Goal: Task Accomplishment & Management: Use online tool/utility

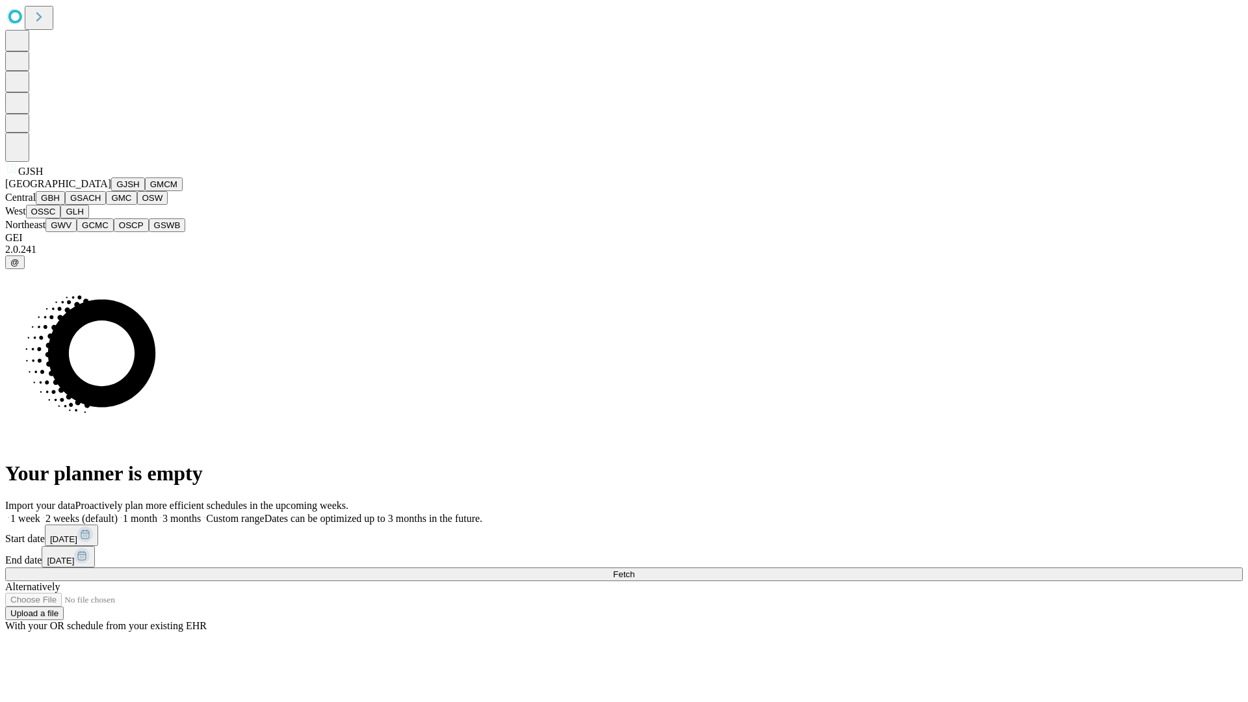
click at [111, 191] on button "GJSH" at bounding box center [128, 184] width 34 height 14
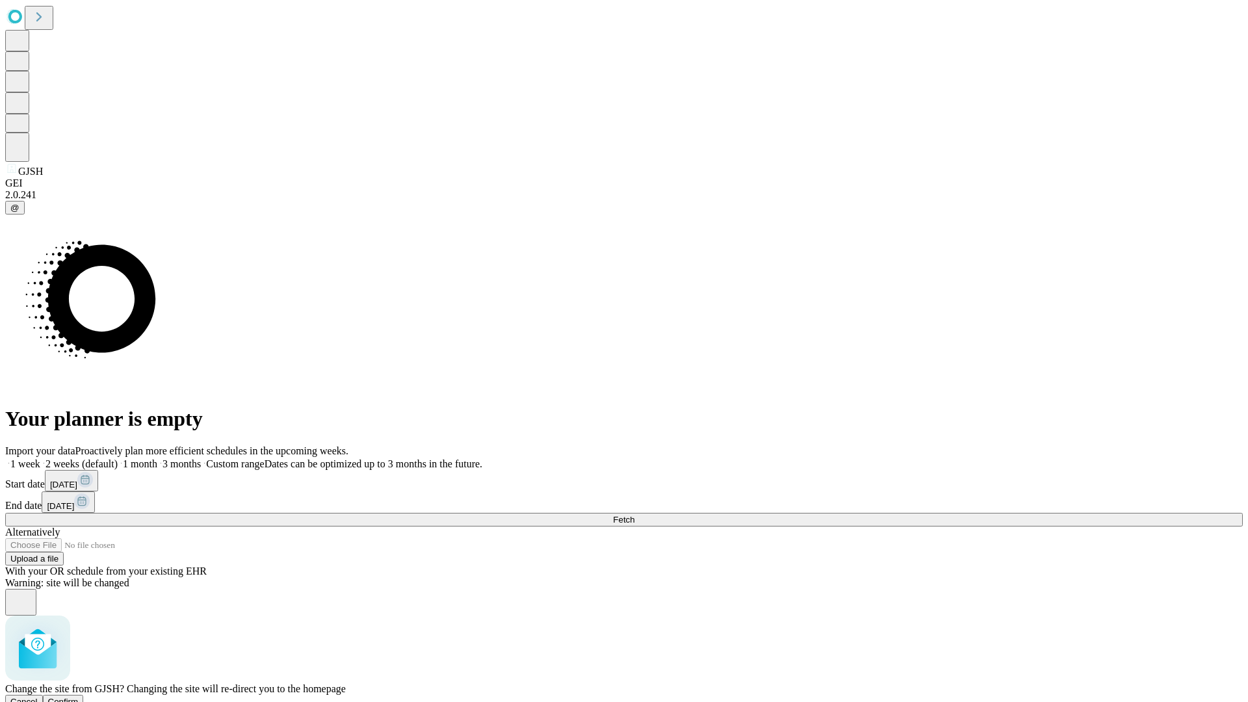
click at [79, 697] on span "Confirm" at bounding box center [63, 702] width 31 height 10
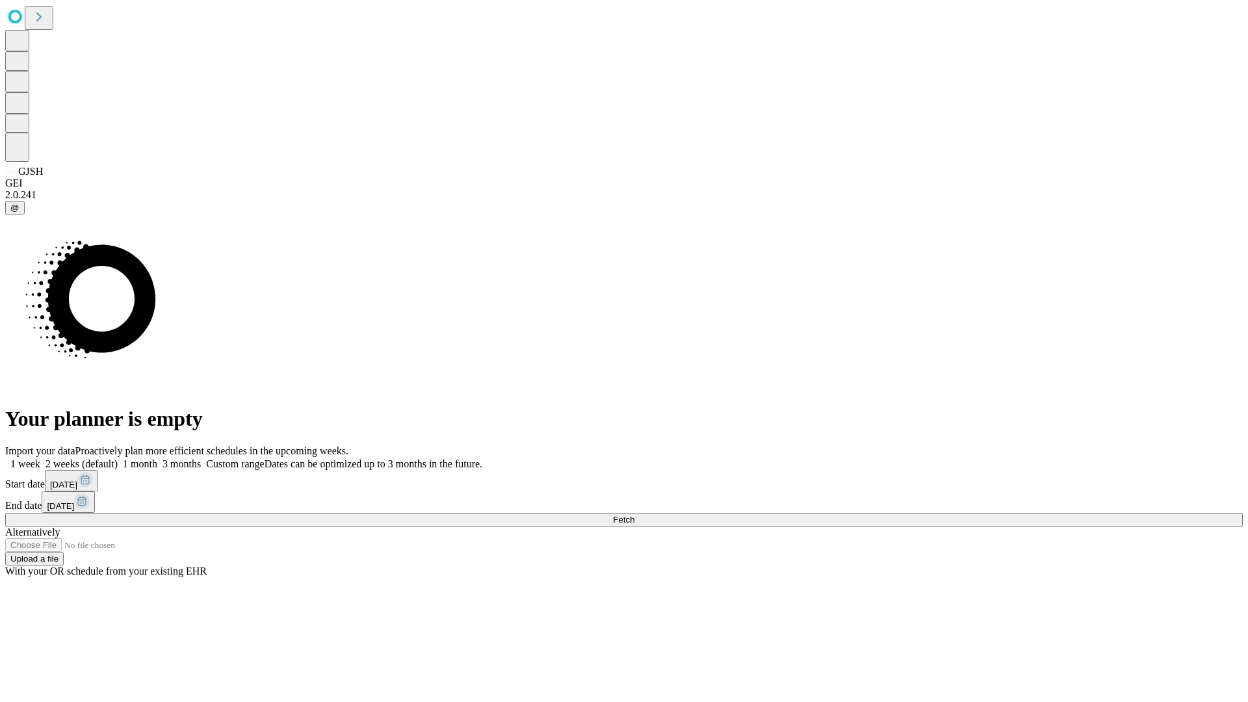
click at [157, 458] on label "1 month" at bounding box center [138, 463] width 40 height 11
click at [634, 515] on span "Fetch" at bounding box center [623, 520] width 21 height 10
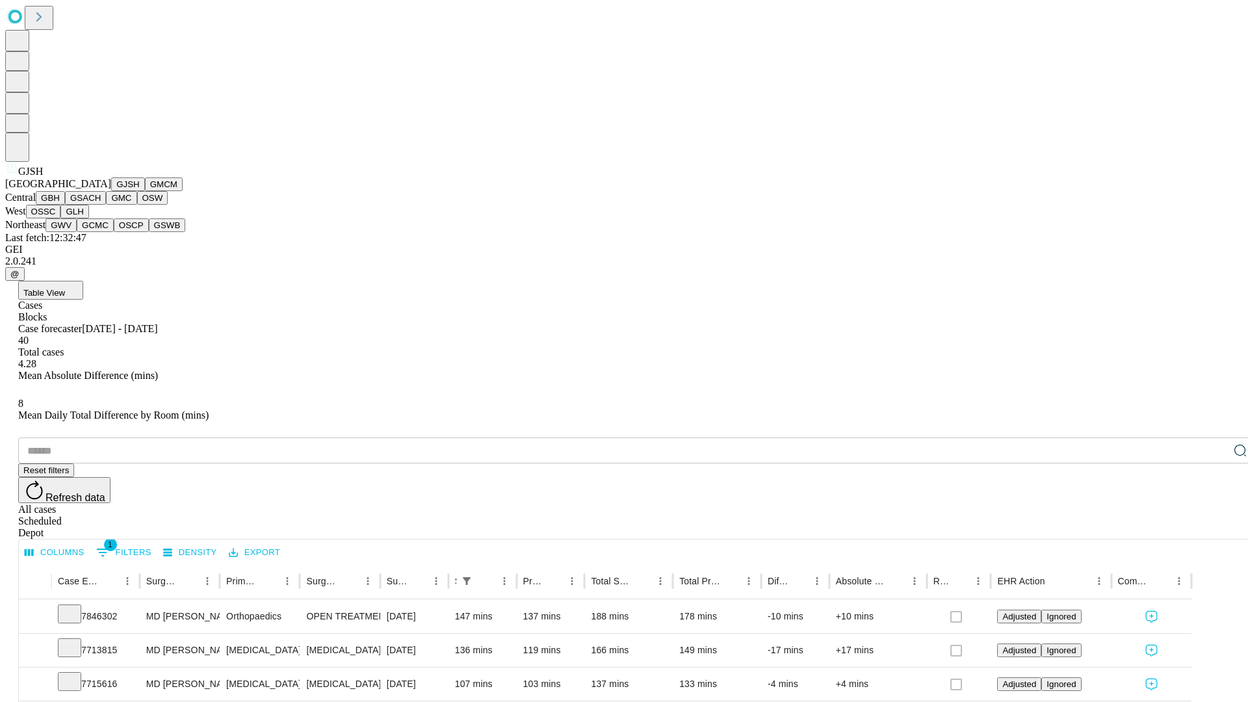
click at [145, 191] on button "GMCM" at bounding box center [164, 184] width 38 height 14
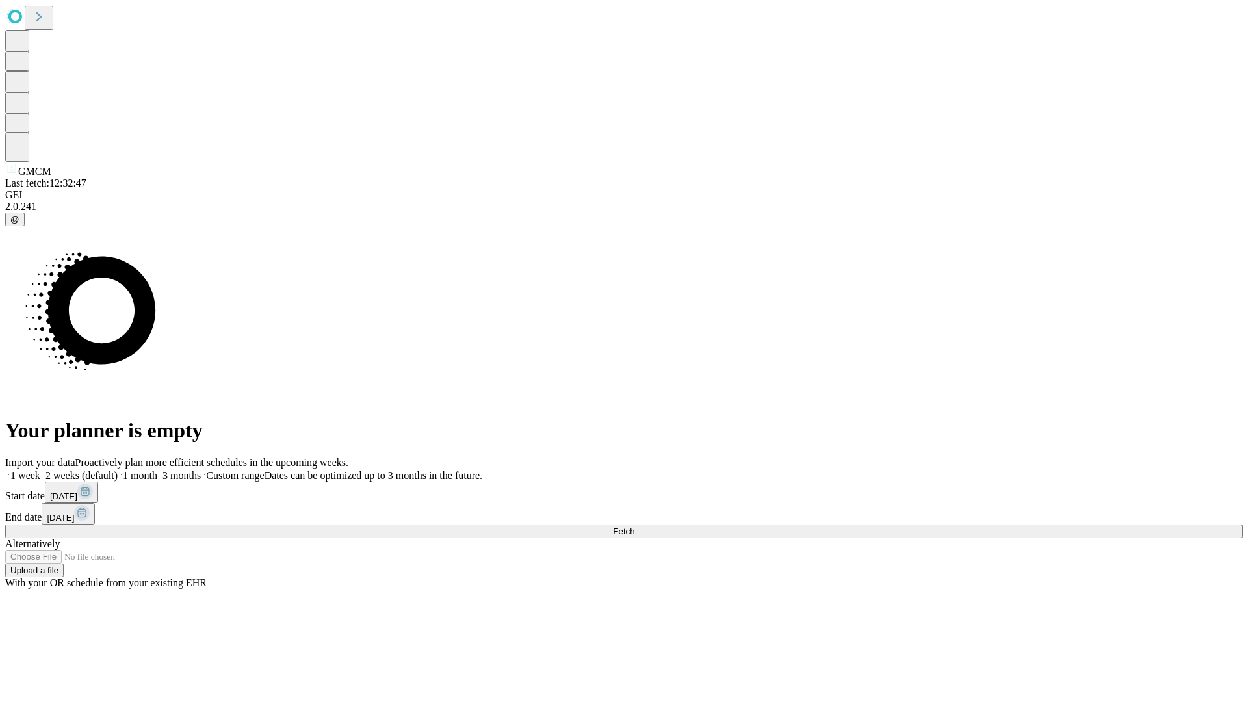
click at [157, 470] on label "1 month" at bounding box center [138, 475] width 40 height 11
click at [634, 526] on span "Fetch" at bounding box center [623, 531] width 21 height 10
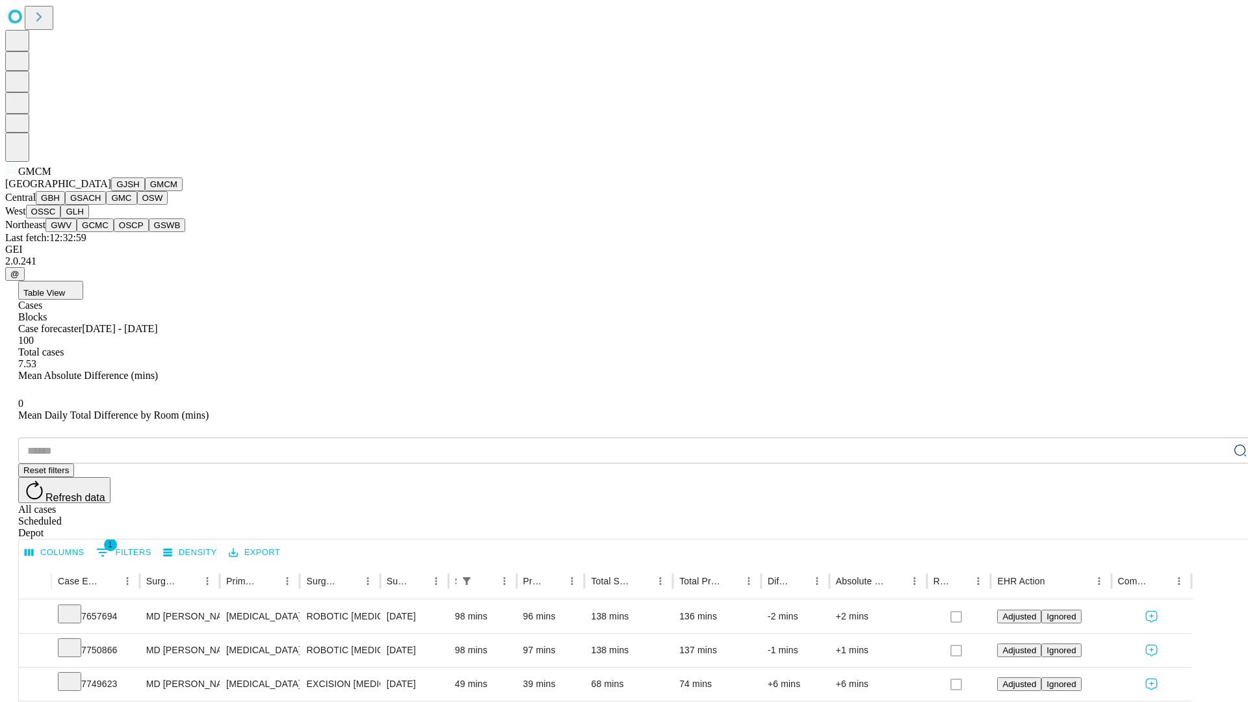
click at [65, 205] on button "GBH" at bounding box center [50, 198] width 29 height 14
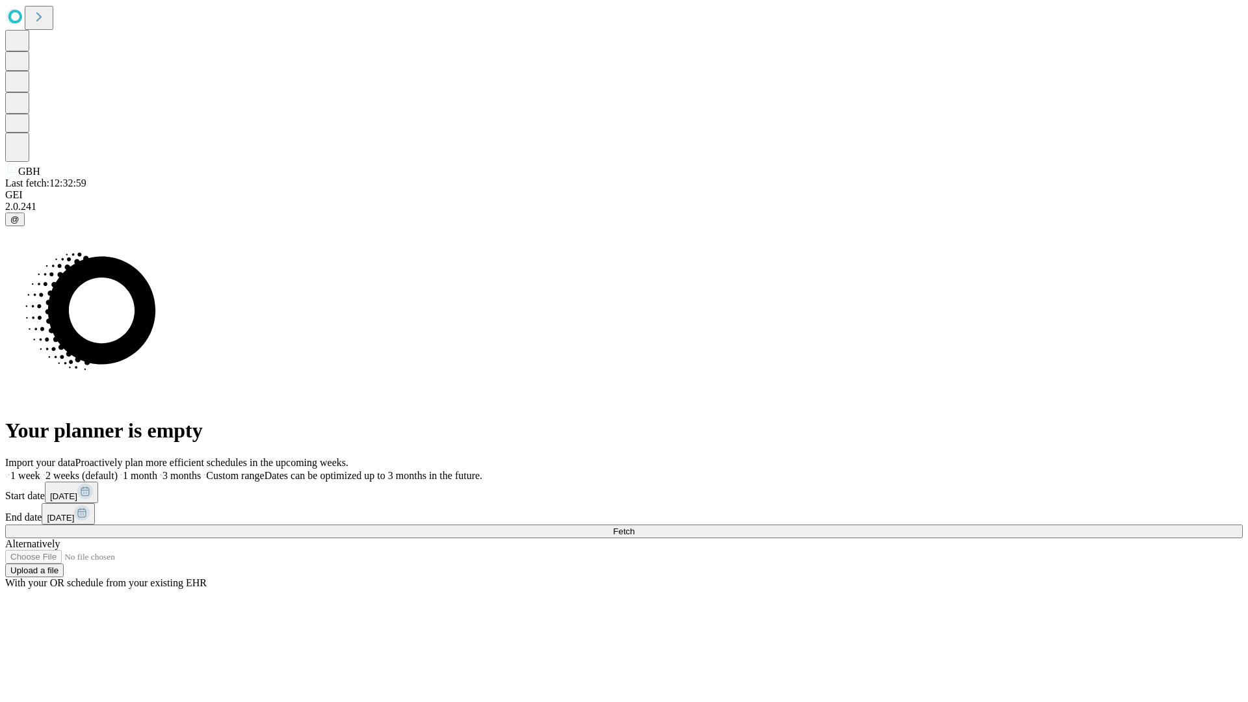
click at [157, 470] on label "1 month" at bounding box center [138, 475] width 40 height 11
click at [634, 526] on span "Fetch" at bounding box center [623, 531] width 21 height 10
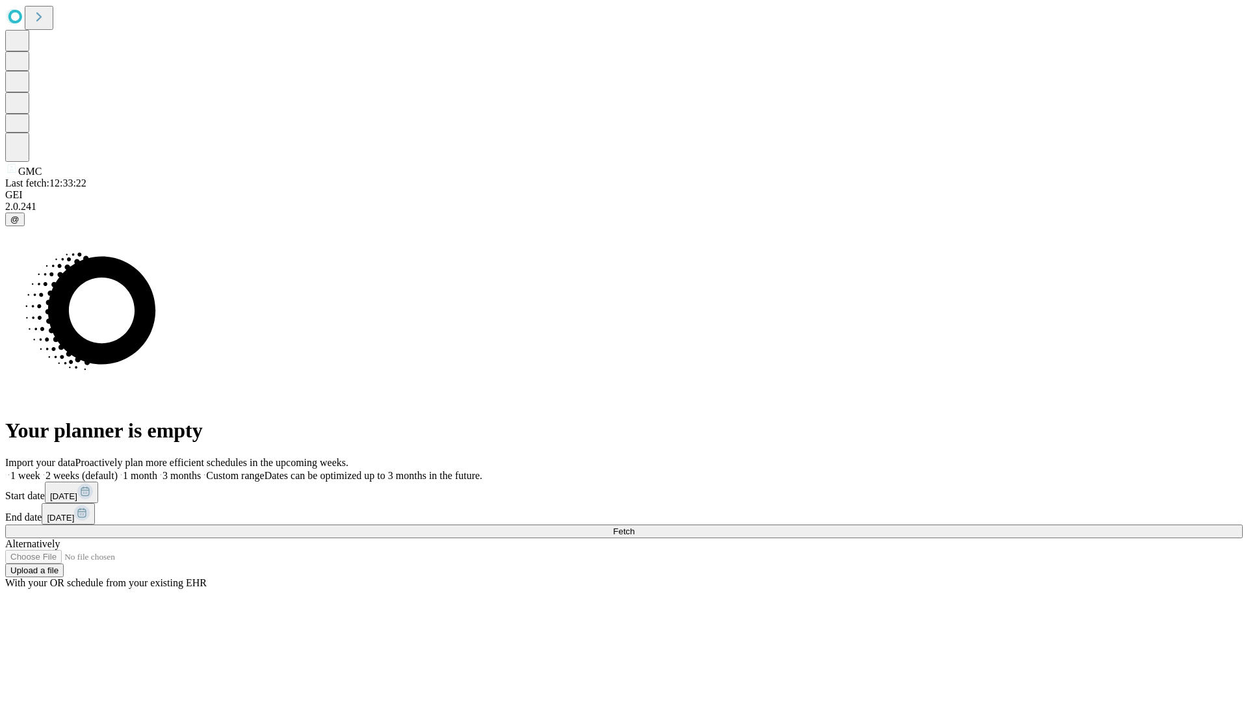
click at [157, 470] on label "1 month" at bounding box center [138, 475] width 40 height 11
click at [634, 526] on span "Fetch" at bounding box center [623, 531] width 21 height 10
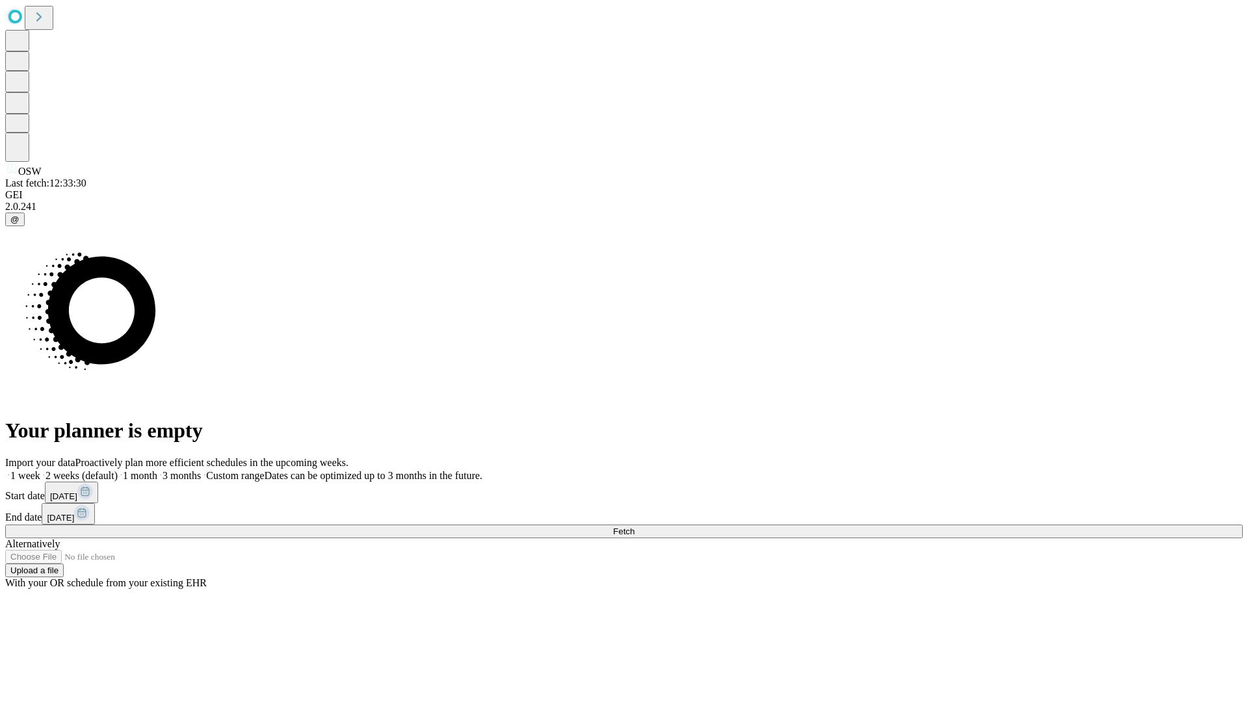
click at [157, 470] on label "1 month" at bounding box center [138, 475] width 40 height 11
click at [634, 526] on span "Fetch" at bounding box center [623, 531] width 21 height 10
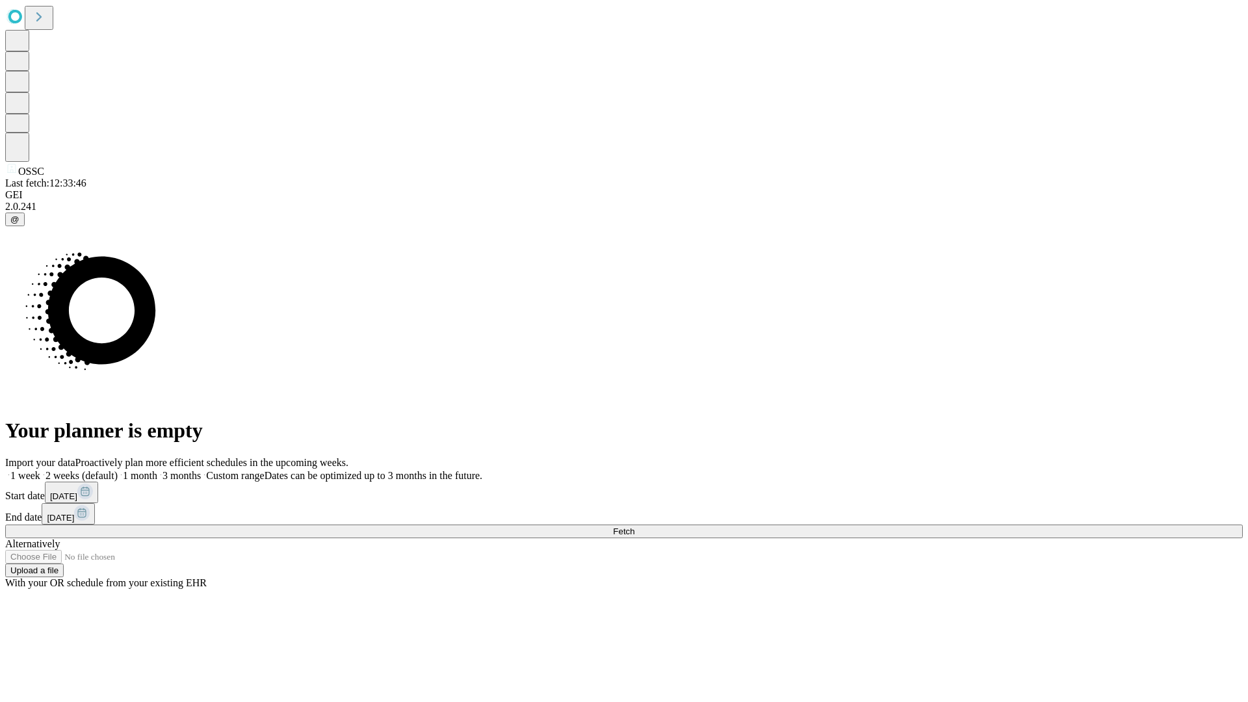
click at [634, 526] on span "Fetch" at bounding box center [623, 531] width 21 height 10
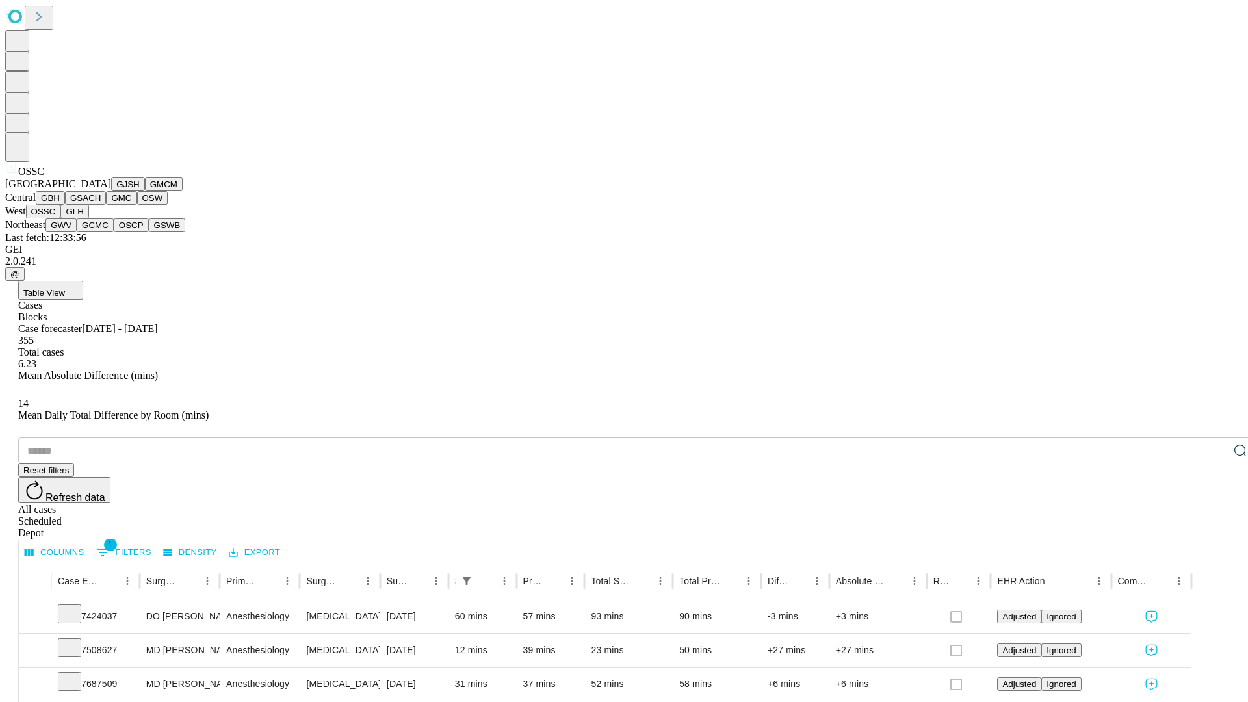
click at [88, 218] on button "GLH" at bounding box center [74, 212] width 28 height 14
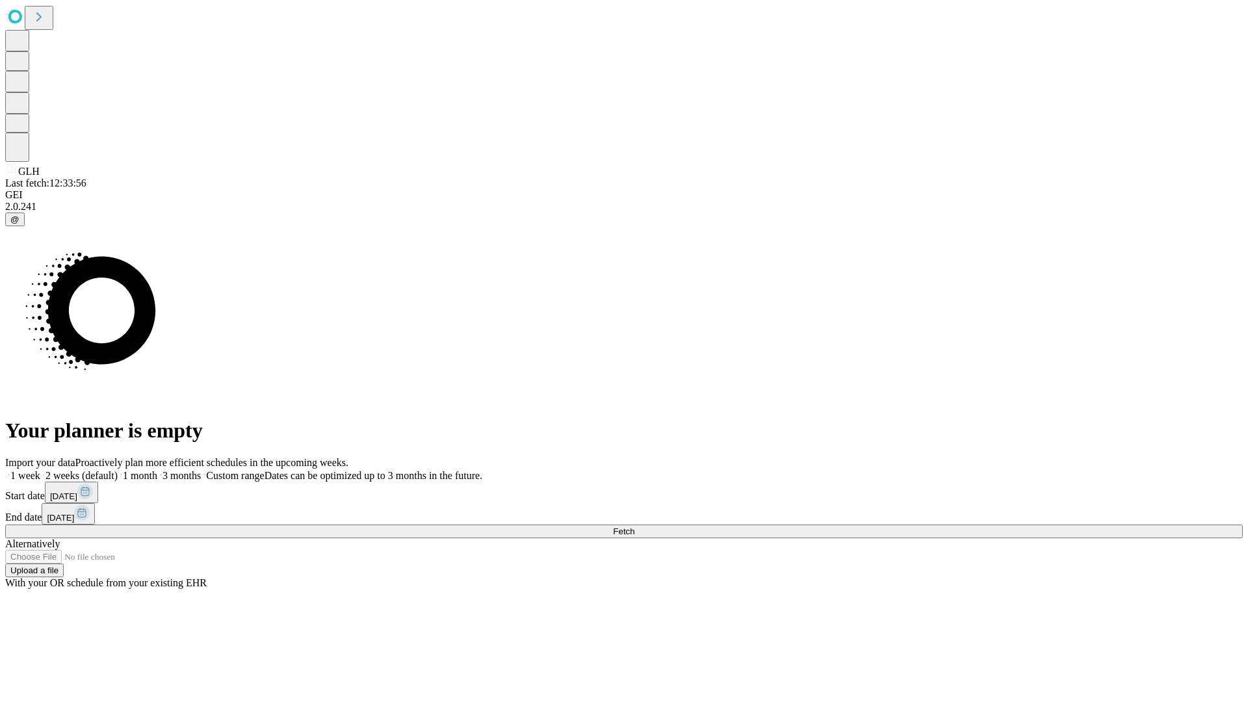
click at [634, 526] on span "Fetch" at bounding box center [623, 531] width 21 height 10
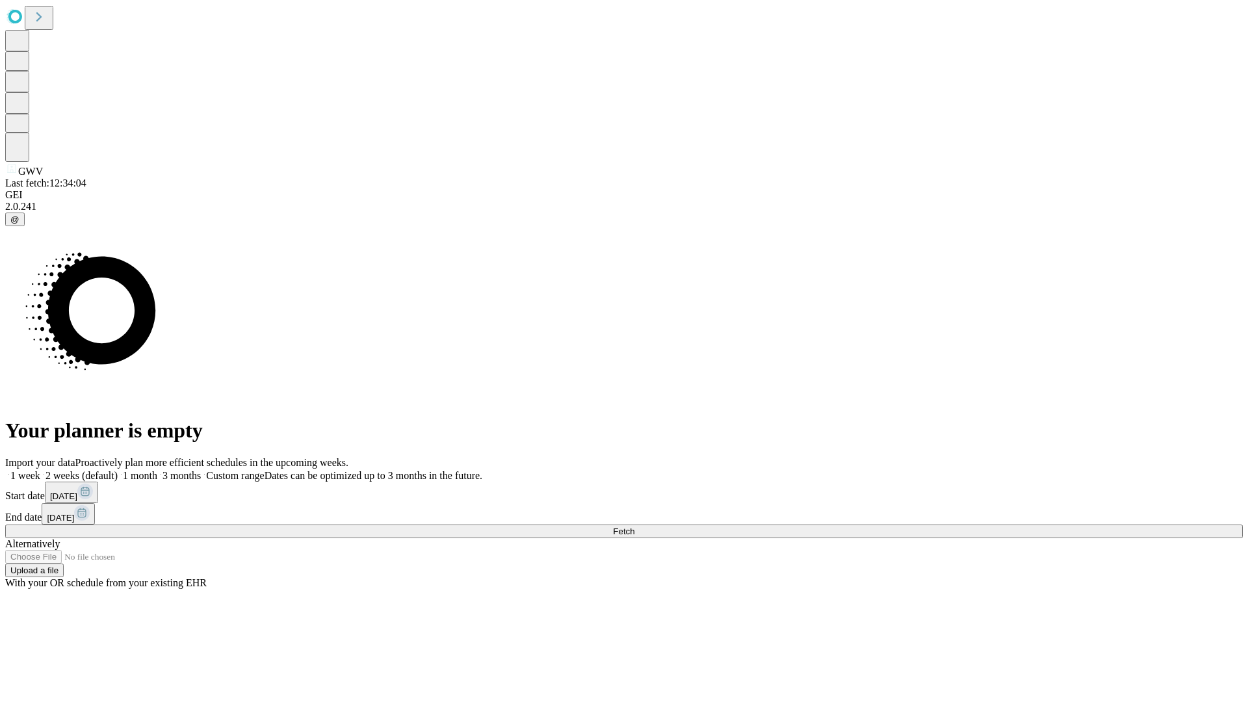
click at [157, 470] on label "1 month" at bounding box center [138, 475] width 40 height 11
click at [634, 526] on span "Fetch" at bounding box center [623, 531] width 21 height 10
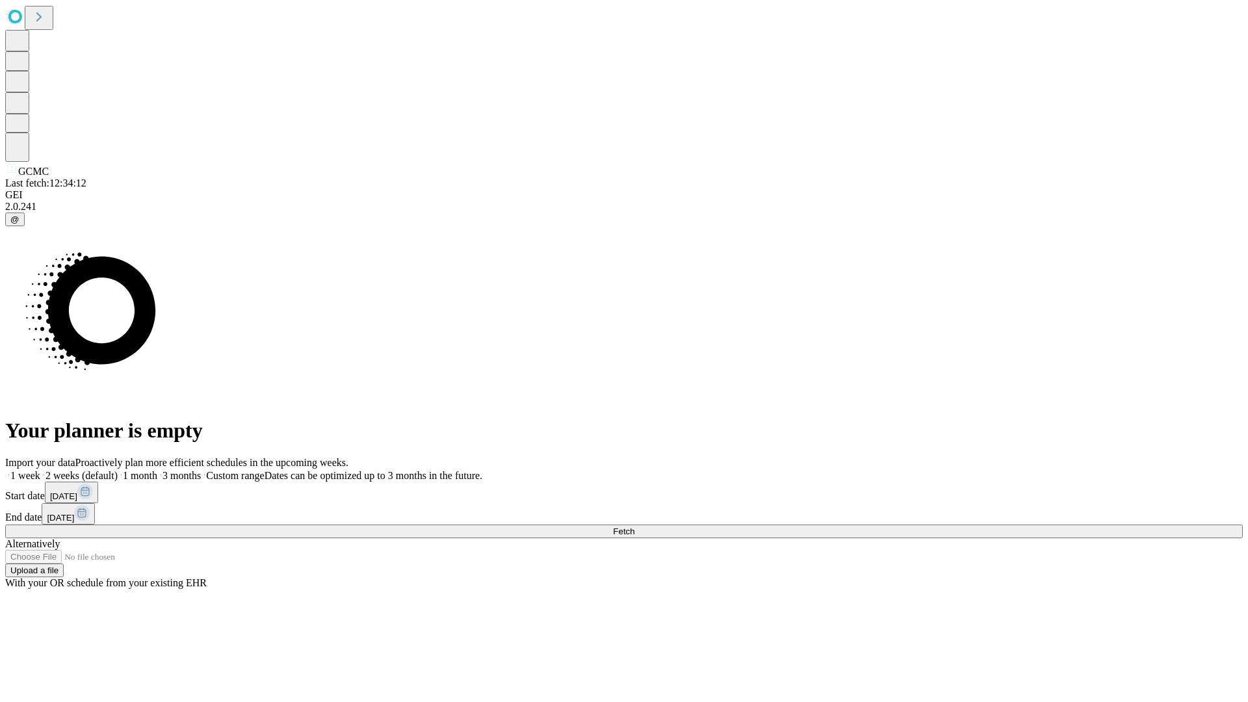
click at [157, 470] on label "1 month" at bounding box center [138, 475] width 40 height 11
click at [634, 526] on span "Fetch" at bounding box center [623, 531] width 21 height 10
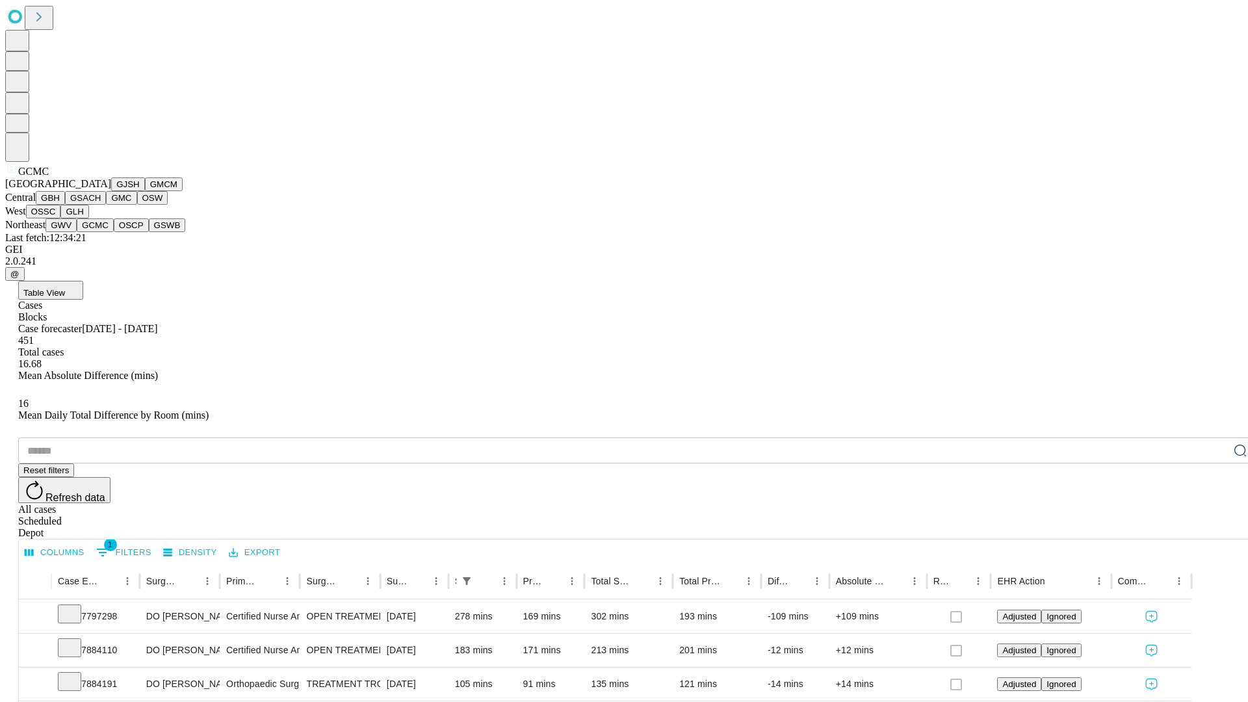
click at [114, 232] on button "OSCP" at bounding box center [131, 225] width 35 height 14
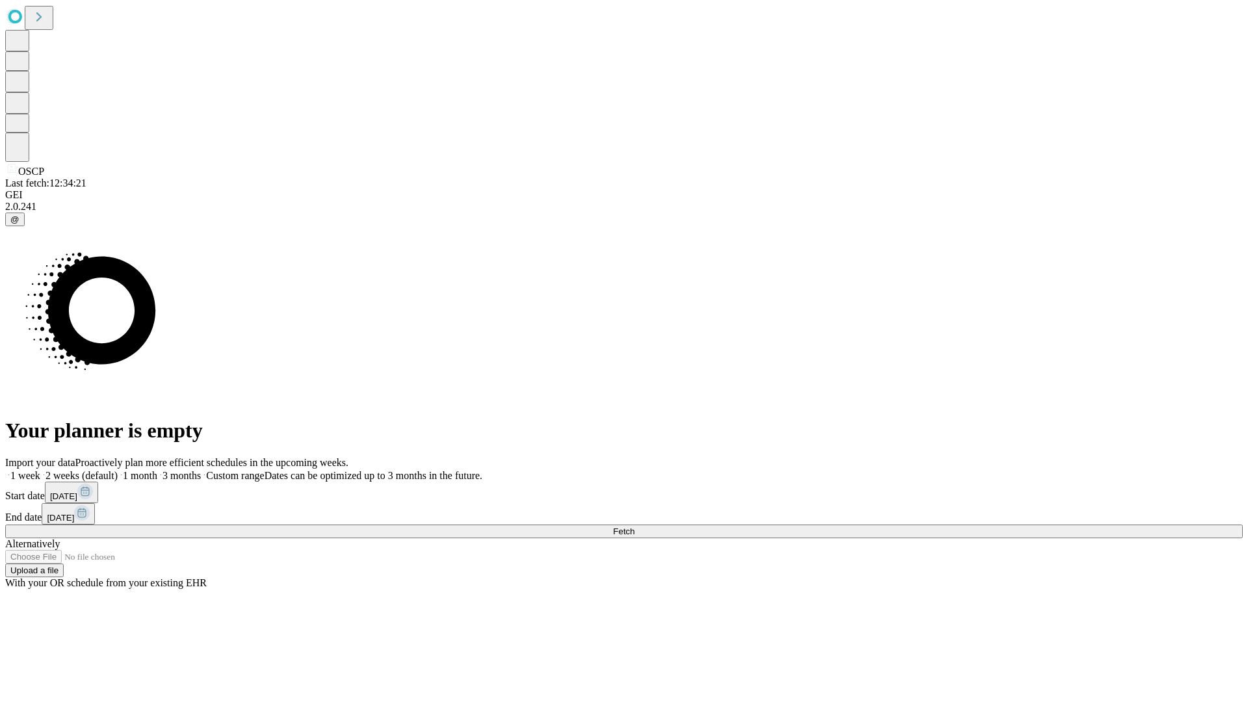
click at [157, 470] on label "1 month" at bounding box center [138, 475] width 40 height 11
click at [634, 526] on span "Fetch" at bounding box center [623, 531] width 21 height 10
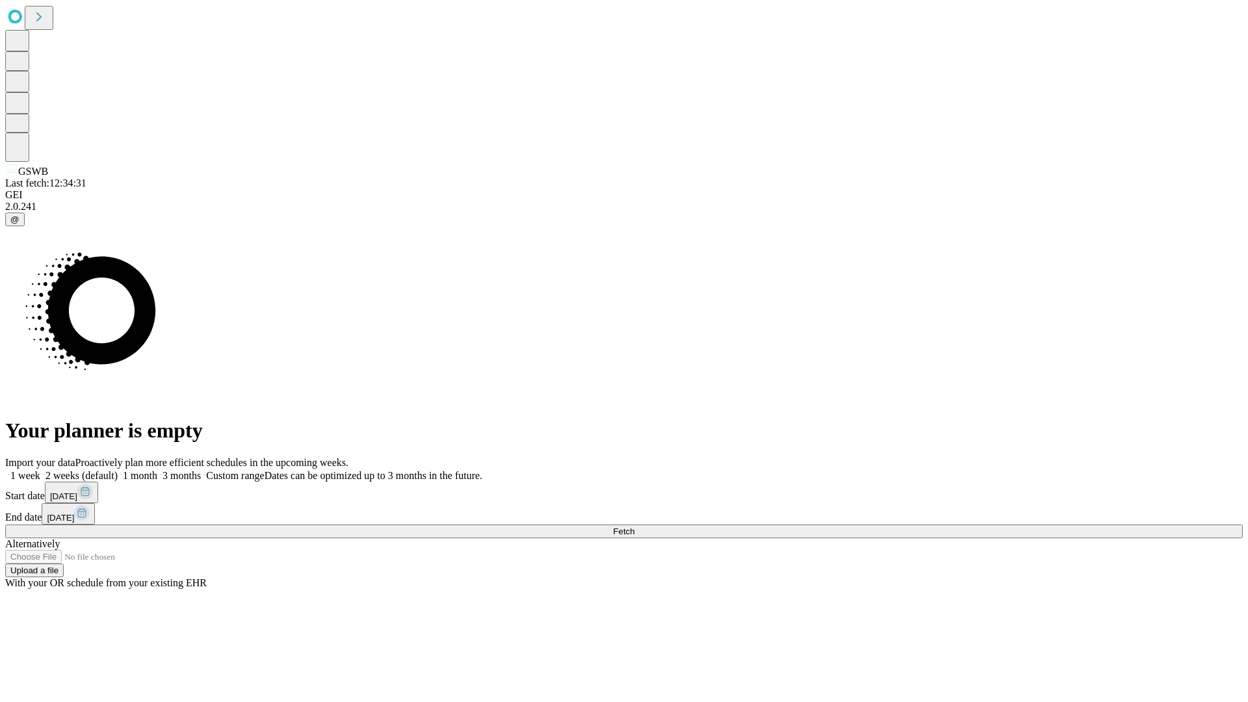
click at [157, 470] on label "1 month" at bounding box center [138, 475] width 40 height 11
click at [634, 526] on span "Fetch" at bounding box center [623, 531] width 21 height 10
